Goal: Task Accomplishment & Management: Use online tool/utility

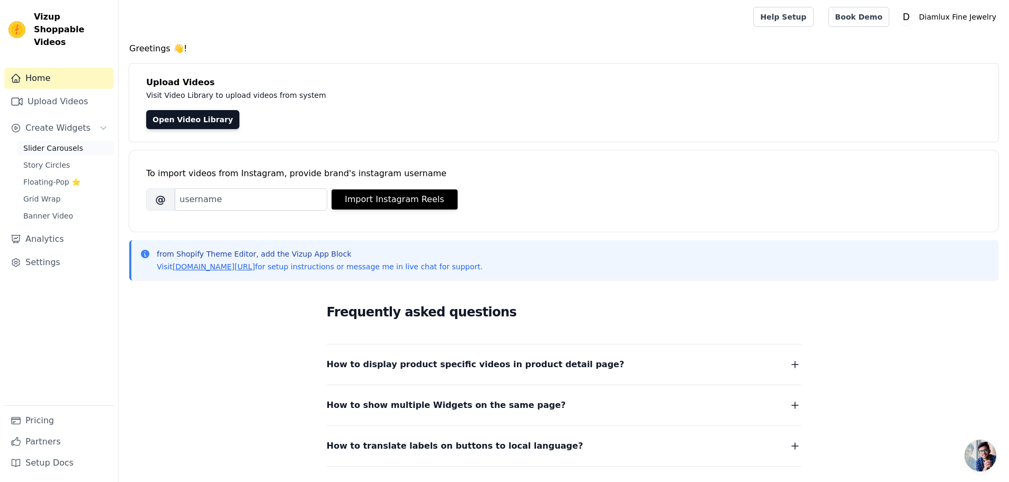
click at [55, 143] on span "Slider Carousels" at bounding box center [53, 148] width 60 height 11
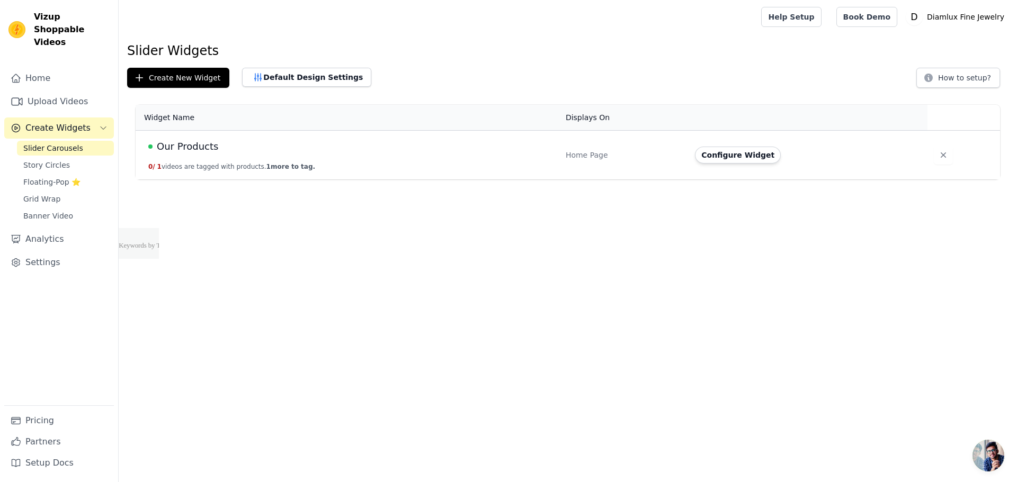
click at [194, 148] on span "Our Products" at bounding box center [187, 146] width 61 height 15
